Goal: Task Accomplishment & Management: Use online tool/utility

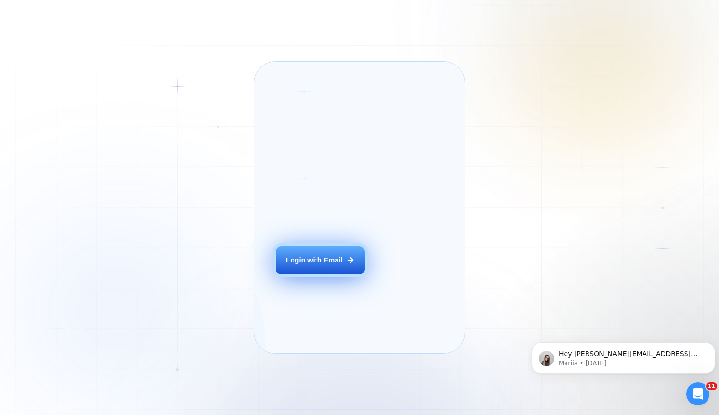
click at [316, 265] on div "Login with Email" at bounding box center [314, 260] width 57 height 10
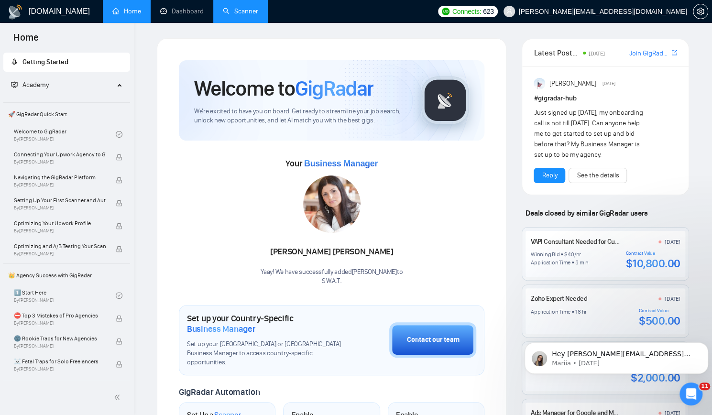
click at [241, 12] on link "Scanner" at bounding box center [240, 11] width 35 height 8
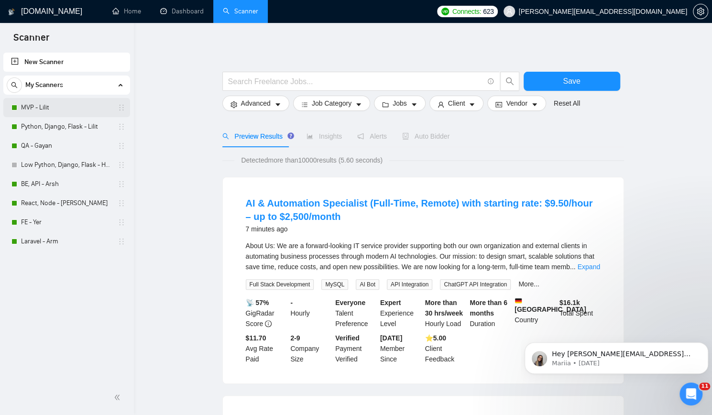
click at [73, 104] on link "MVP - Lilit" at bounding box center [66, 107] width 91 height 19
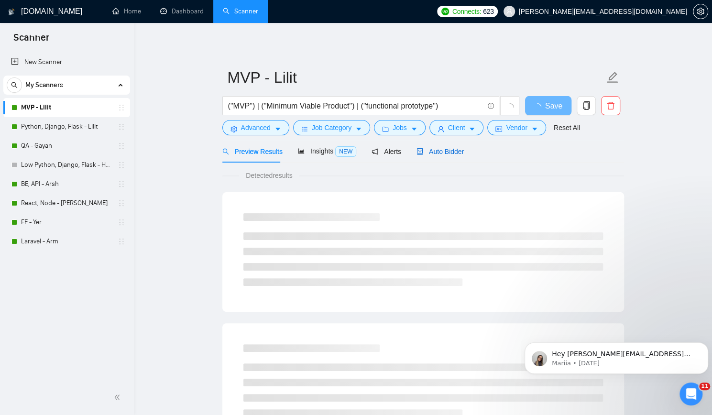
click at [438, 152] on span "Auto Bidder" at bounding box center [439, 152] width 47 height 8
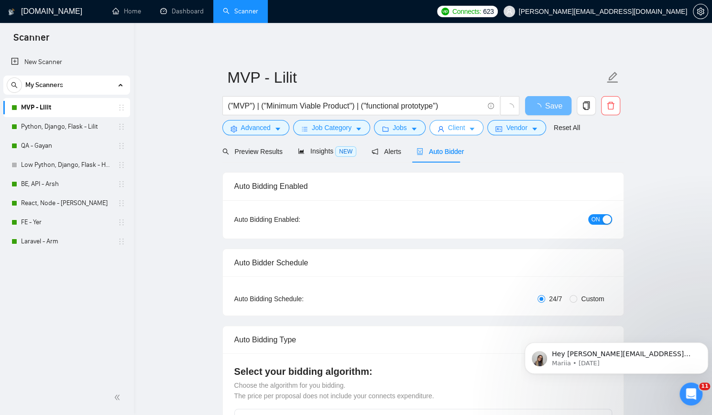
checkbox input "true"
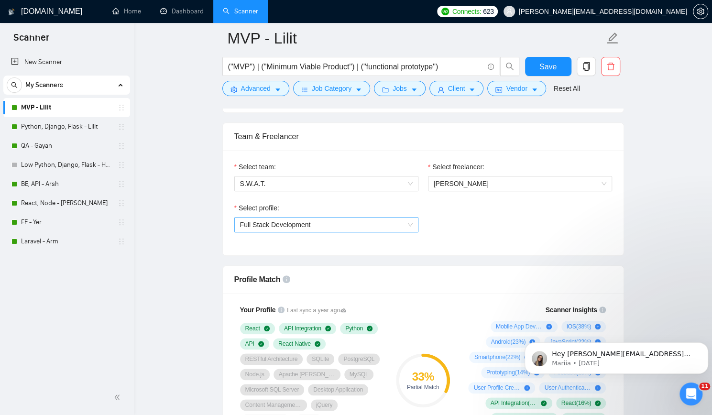
scroll to position [478, 0]
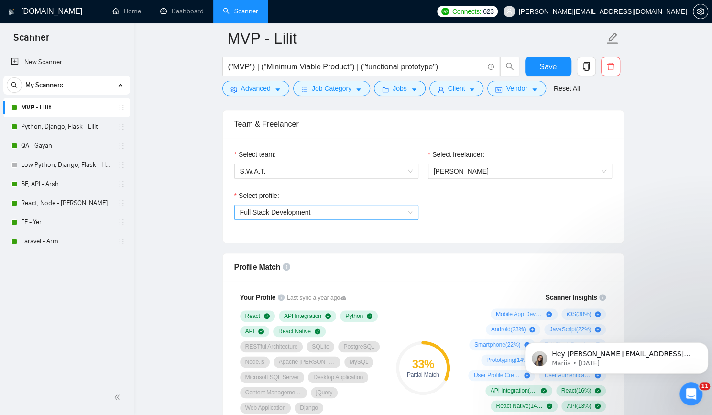
click at [336, 214] on span "Full Stack Development" at bounding box center [326, 212] width 173 height 14
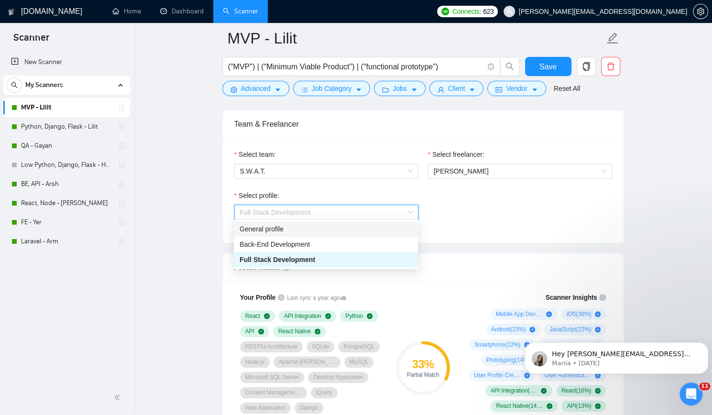
click at [297, 233] on div "General profile" at bounding box center [325, 229] width 173 height 11
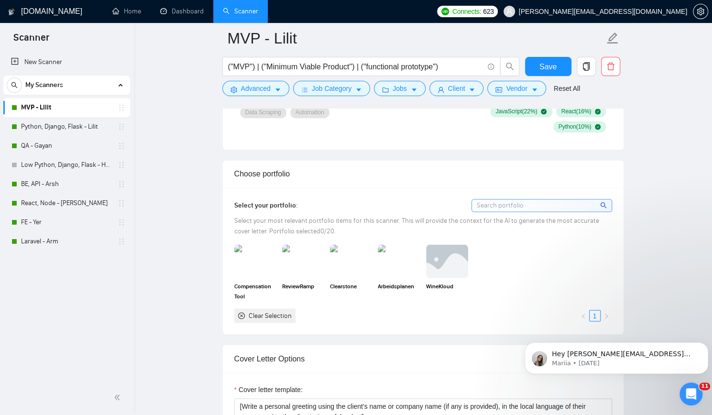
scroll to position [813, 0]
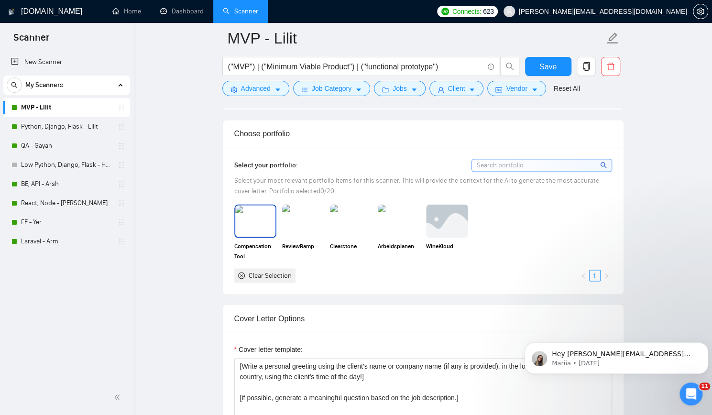
click at [256, 208] on img at bounding box center [255, 221] width 40 height 32
click at [300, 212] on img at bounding box center [303, 221] width 40 height 32
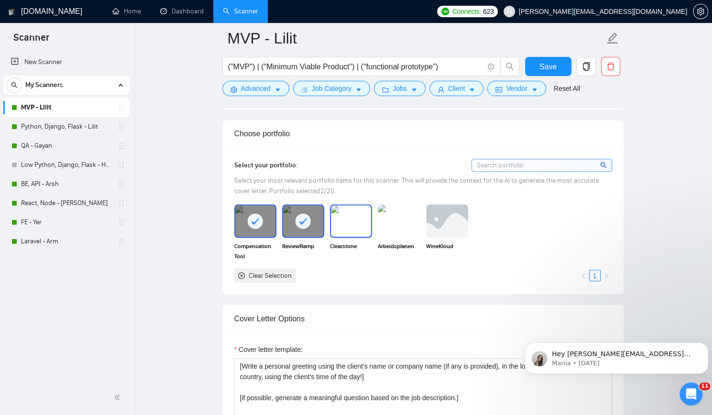
click at [338, 216] on img at bounding box center [351, 221] width 40 height 32
click at [385, 215] on img at bounding box center [399, 221] width 40 height 32
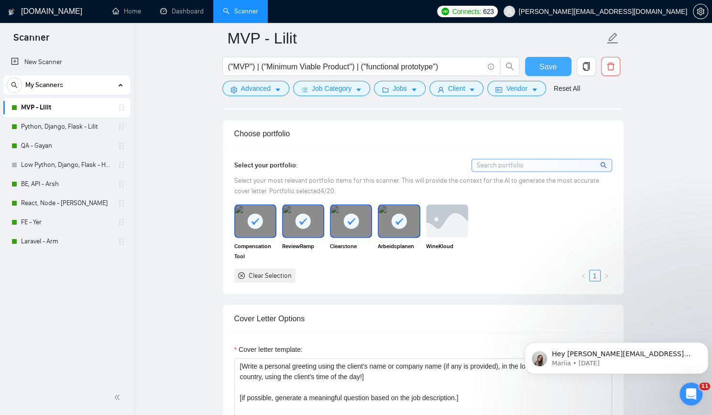
click at [553, 68] on span "Save" at bounding box center [547, 67] width 17 height 12
click at [45, 131] on link "Python, Django, Flask - Lilit" at bounding box center [66, 126] width 91 height 19
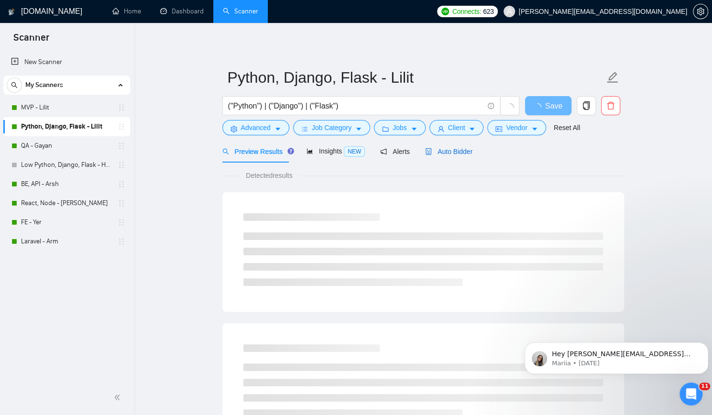
click at [453, 148] on span "Auto Bidder" at bounding box center [448, 152] width 47 height 8
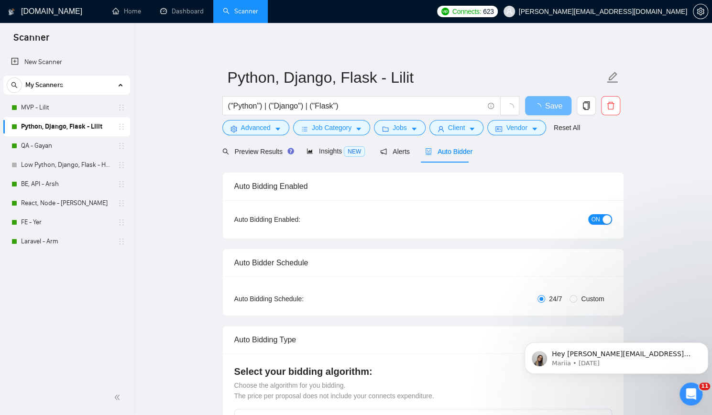
checkbox input "true"
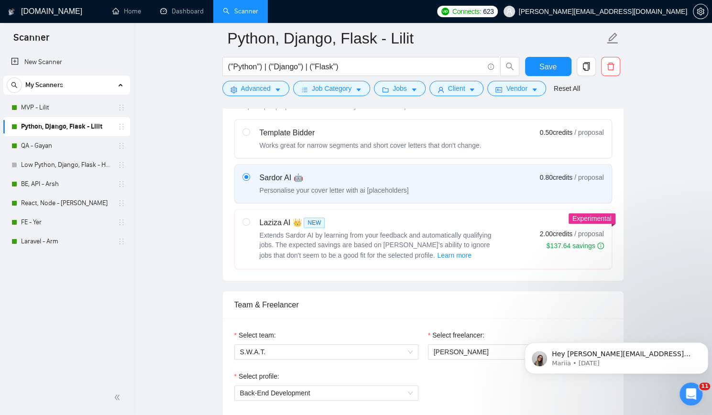
scroll to position [478, 0]
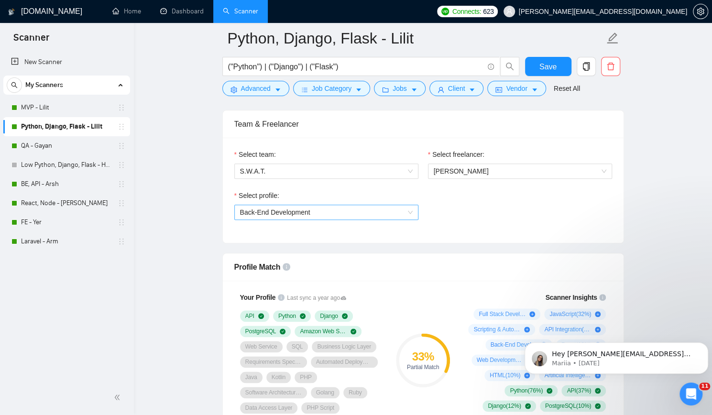
click at [288, 214] on span "Back-End Development" at bounding box center [275, 212] width 70 height 8
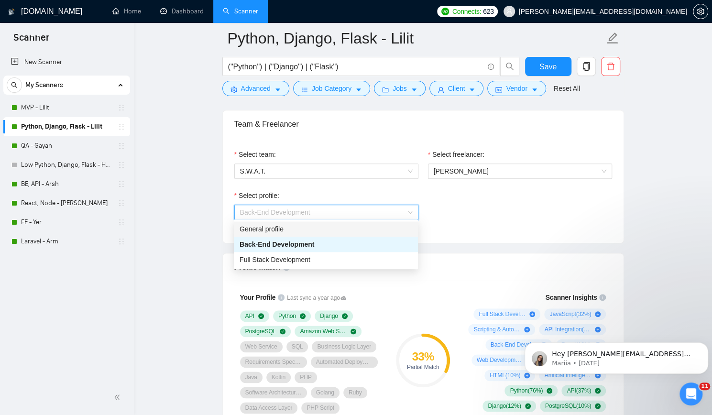
click at [282, 227] on div "General profile" at bounding box center [325, 229] width 173 height 11
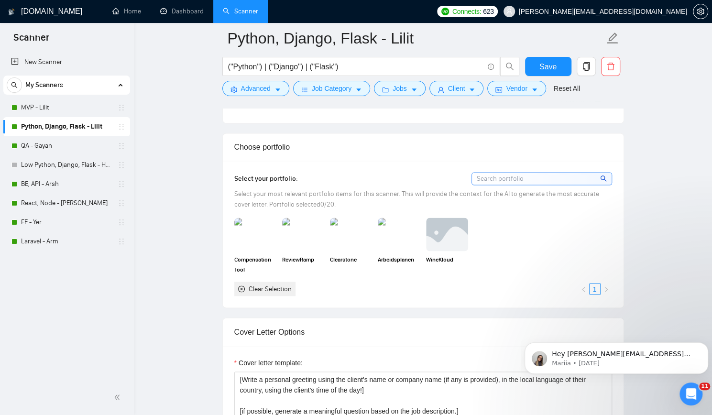
scroll to position [813, 0]
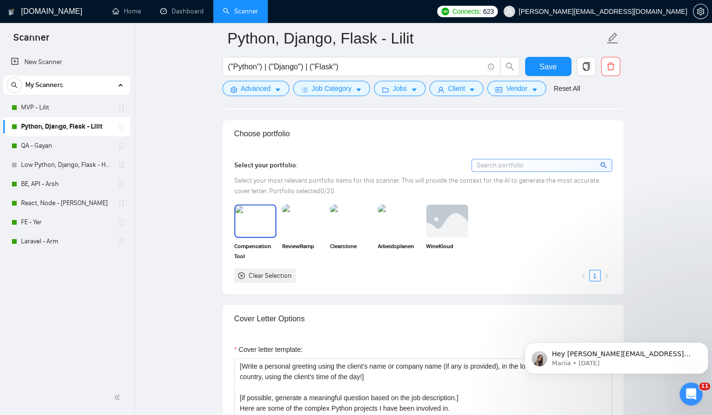
click at [269, 224] on img at bounding box center [255, 221] width 40 height 32
click at [308, 224] on img at bounding box center [303, 221] width 40 height 32
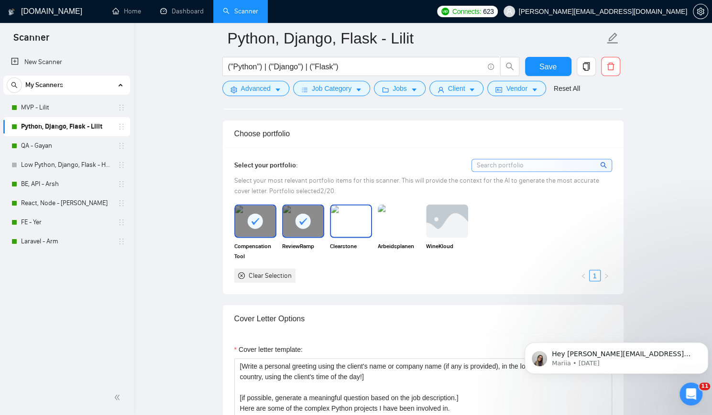
click at [339, 224] on img at bounding box center [351, 221] width 40 height 32
click at [386, 224] on img at bounding box center [399, 221] width 40 height 32
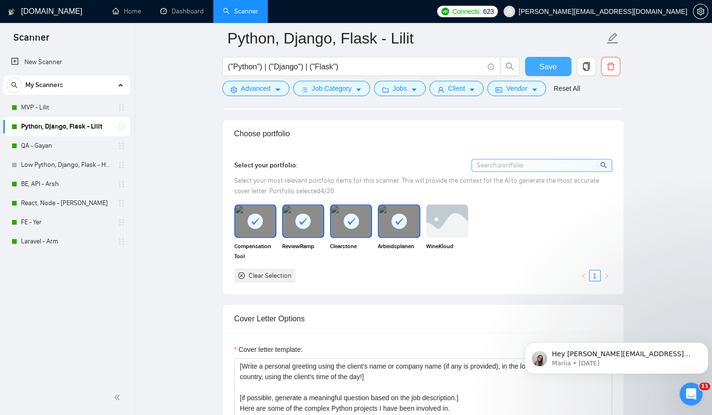
click at [548, 67] on span "Save" at bounding box center [547, 67] width 17 height 12
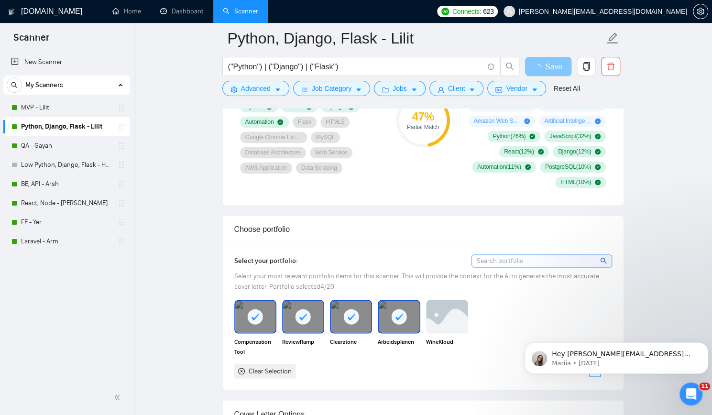
scroll to position [574, 0]
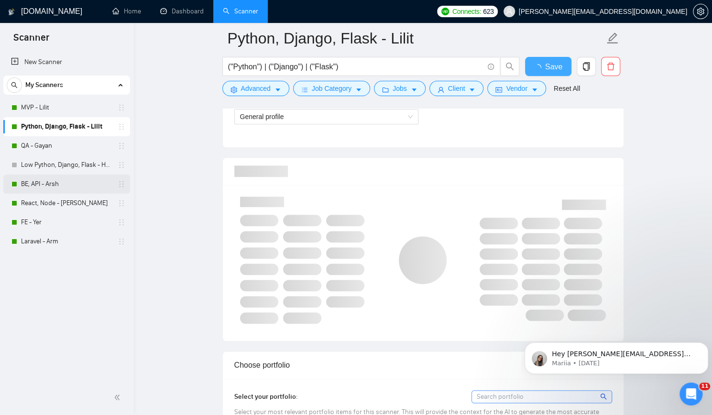
checkbox input "true"
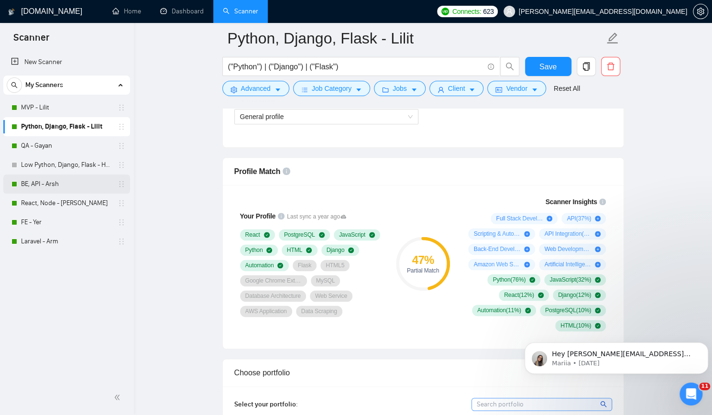
click at [50, 182] on link "BE, API - Arsh" at bounding box center [66, 183] width 91 height 19
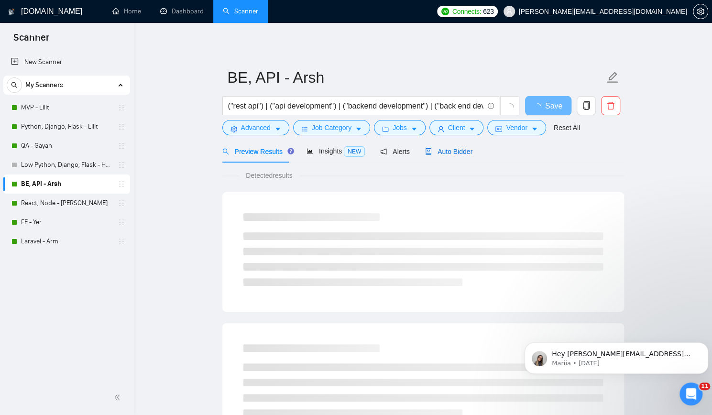
click at [448, 154] on span "Auto Bidder" at bounding box center [448, 152] width 47 height 8
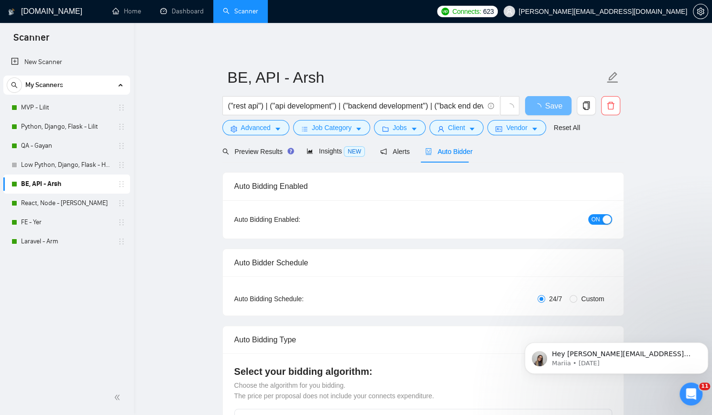
checkbox input "true"
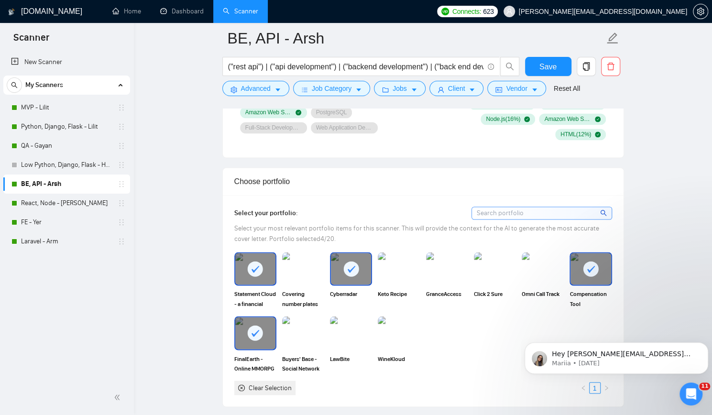
scroll to position [860, 0]
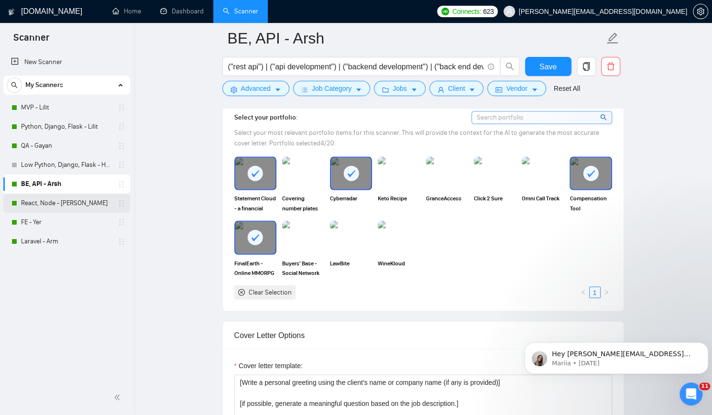
drag, startPoint x: 62, startPoint y: 199, endPoint x: 130, endPoint y: 141, distance: 90.2
click at [62, 199] on link "React, Node - Yuri" at bounding box center [66, 203] width 91 height 19
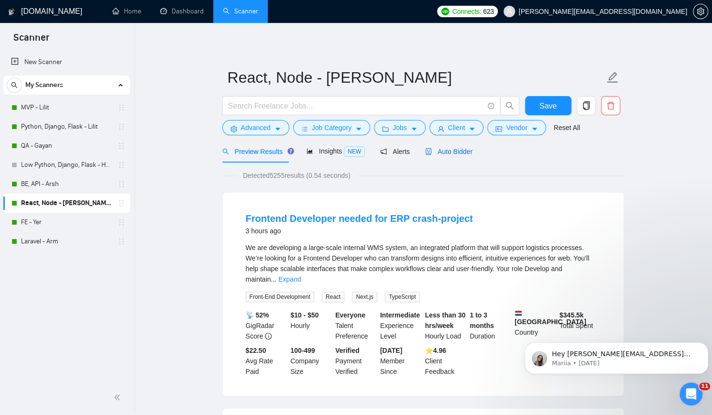
click at [453, 148] on span "Auto Bidder" at bounding box center [448, 152] width 47 height 8
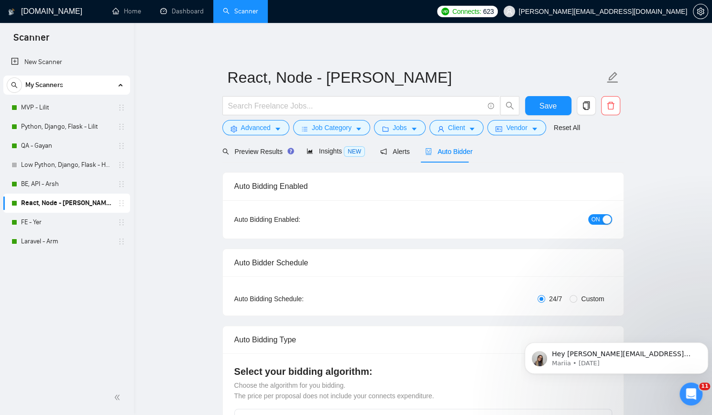
checkbox input "true"
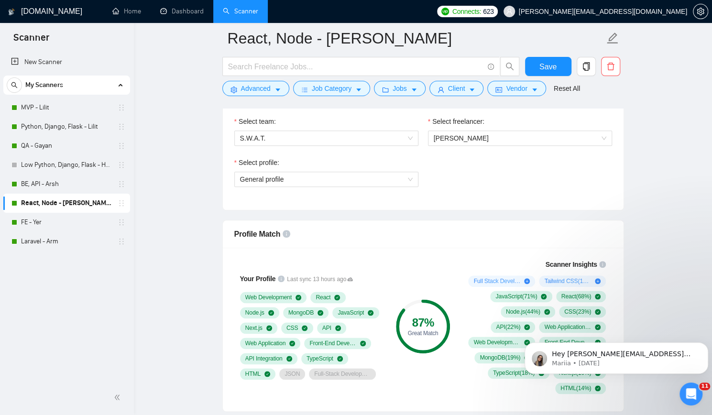
scroll to position [526, 0]
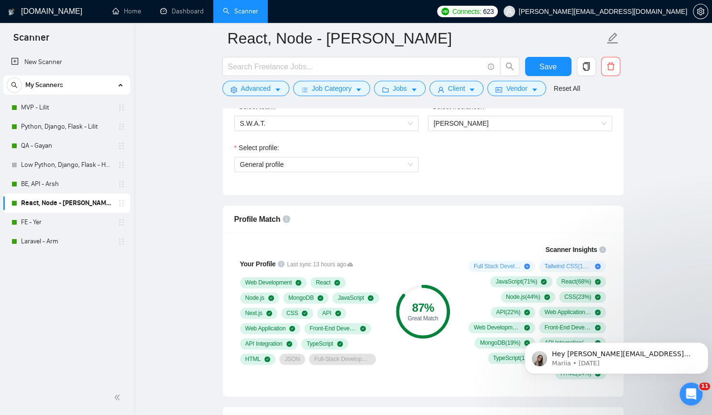
drag, startPoint x: 54, startPoint y: 224, endPoint x: 325, endPoint y: 154, distance: 280.2
click at [54, 224] on link "FE - Yer" at bounding box center [66, 222] width 91 height 19
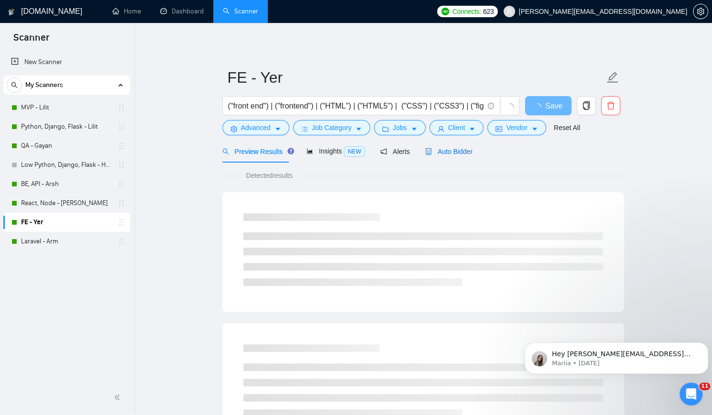
click at [442, 152] on span "Auto Bidder" at bounding box center [448, 152] width 47 height 8
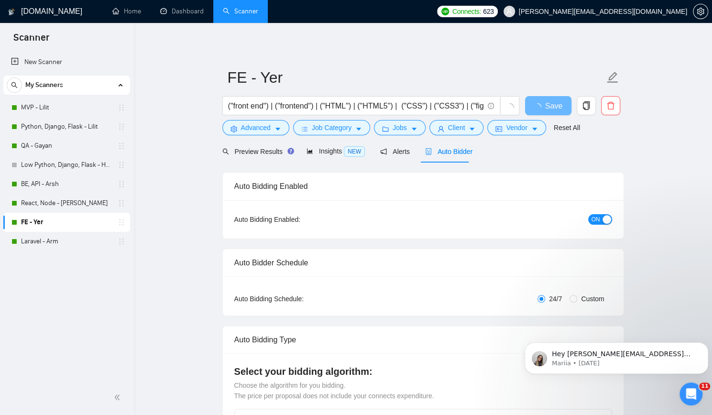
checkbox input "true"
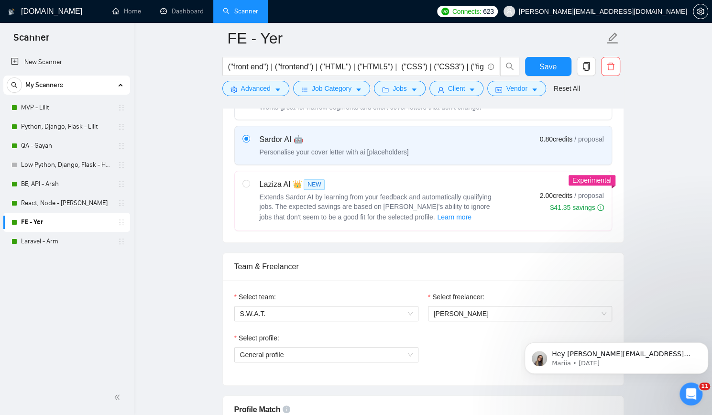
scroll to position [382, 0]
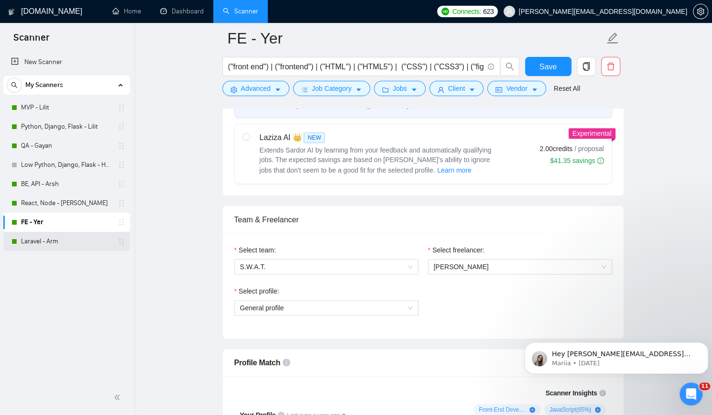
drag, startPoint x: 68, startPoint y: 240, endPoint x: 88, endPoint y: 244, distance: 20.9
click at [68, 240] on link "Laravel - Arm" at bounding box center [66, 241] width 91 height 19
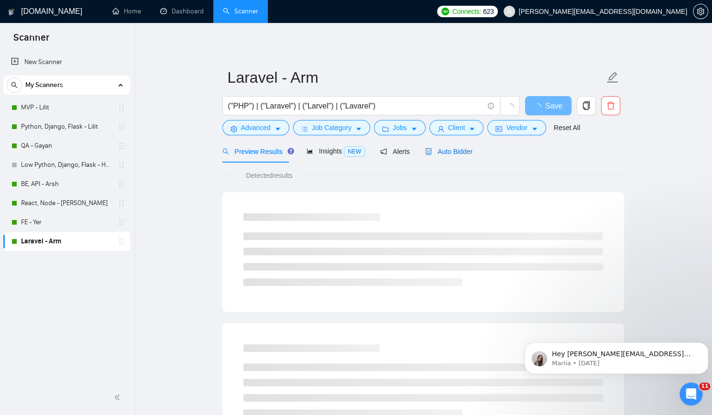
click at [440, 152] on span "Auto Bidder" at bounding box center [448, 152] width 47 height 8
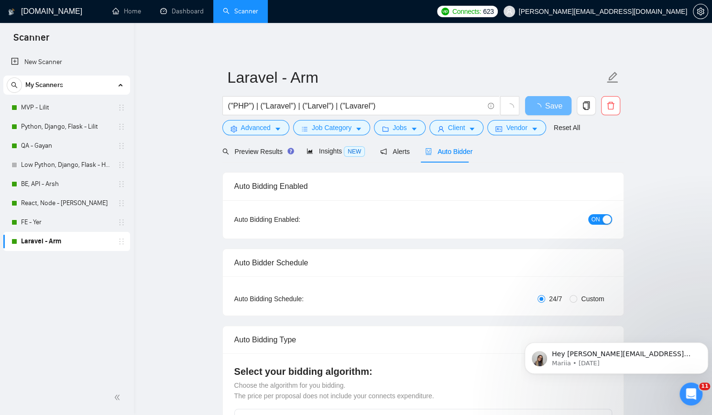
checkbox input "true"
drag, startPoint x: 188, startPoint y: 130, endPoint x: 202, endPoint y: 136, distance: 15.2
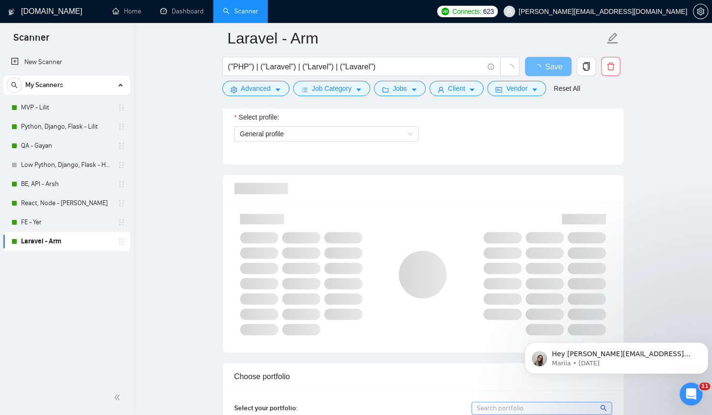
scroll to position [574, 0]
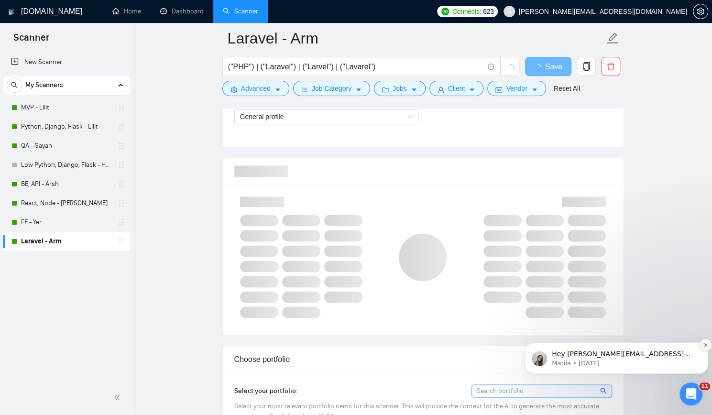
click at [703, 346] on icon "Dismiss notification" at bounding box center [705, 344] width 5 height 5
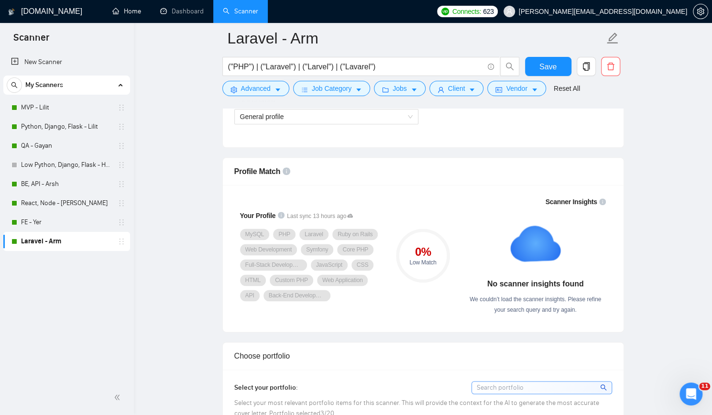
drag, startPoint x: 125, startPoint y: 15, endPoint x: 180, endPoint y: 26, distance: 55.6
click at [125, 15] on link "Home" at bounding box center [126, 11] width 29 height 8
